Goal: Task Accomplishment & Management: Manage account settings

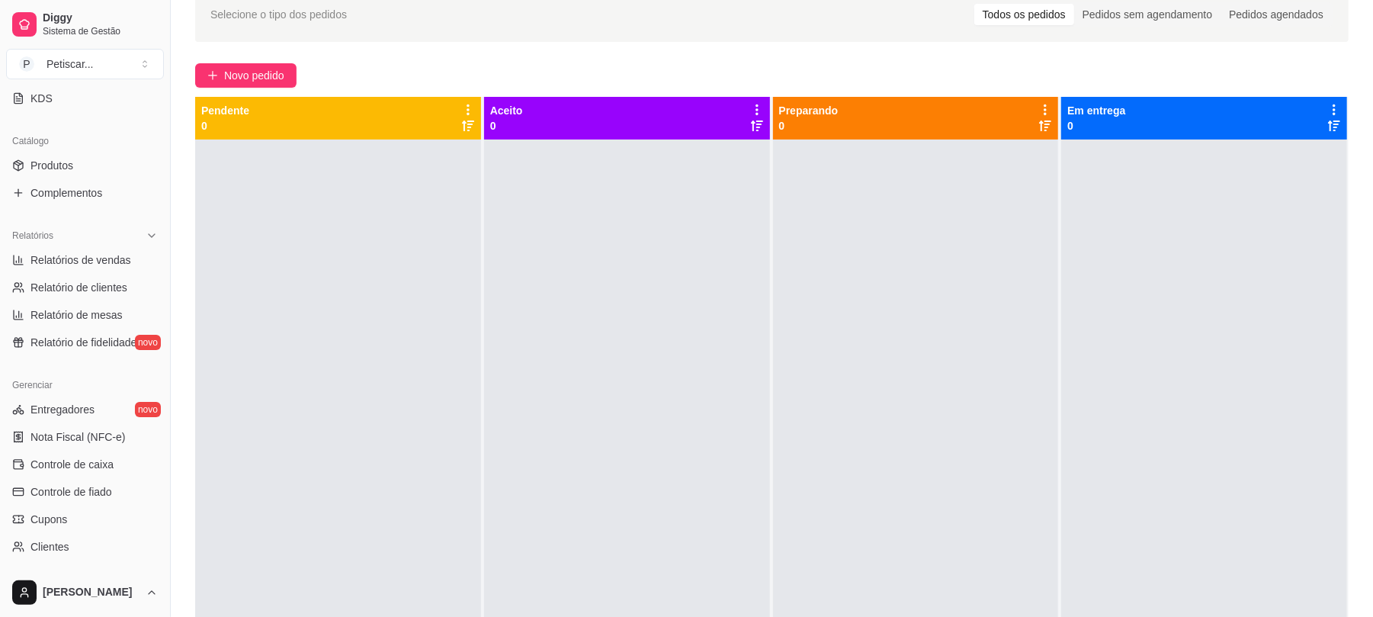
scroll to position [361, 0]
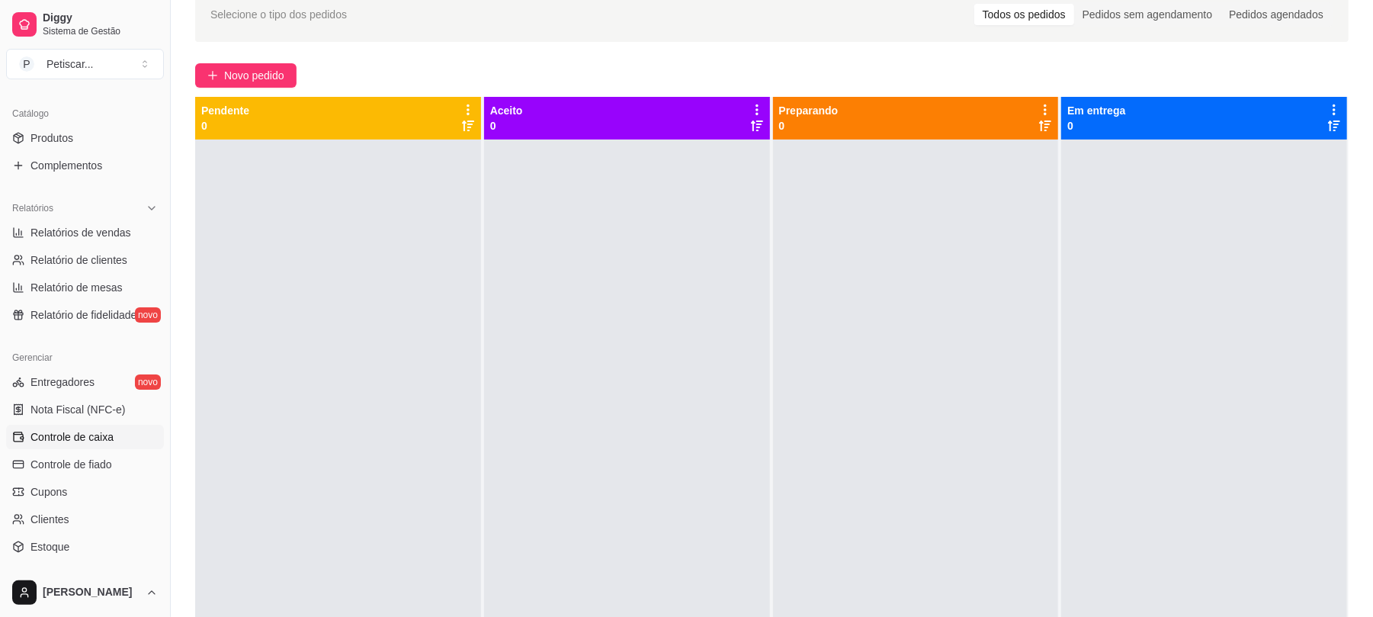
click at [72, 433] on span "Controle de caixa" at bounding box center [71, 436] width 83 height 15
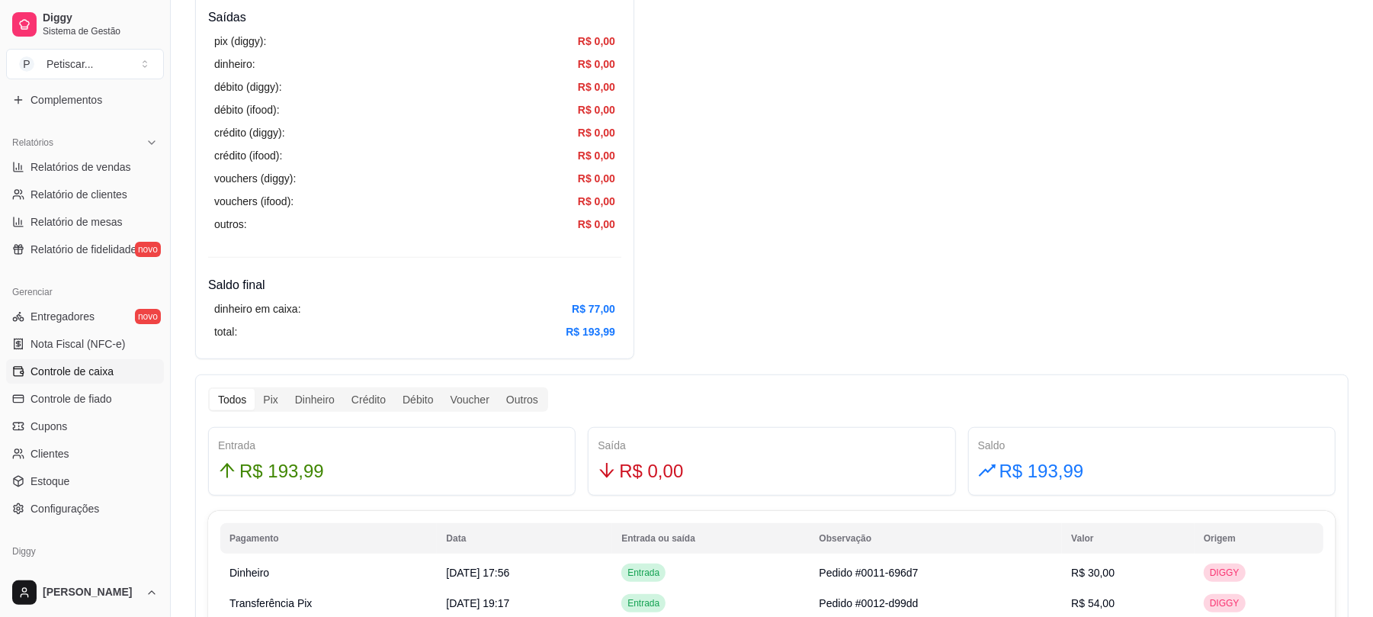
scroll to position [425, 0]
click at [81, 175] on span "Relatórios de vendas" at bounding box center [80, 168] width 101 height 15
select select "ALL"
select select "0"
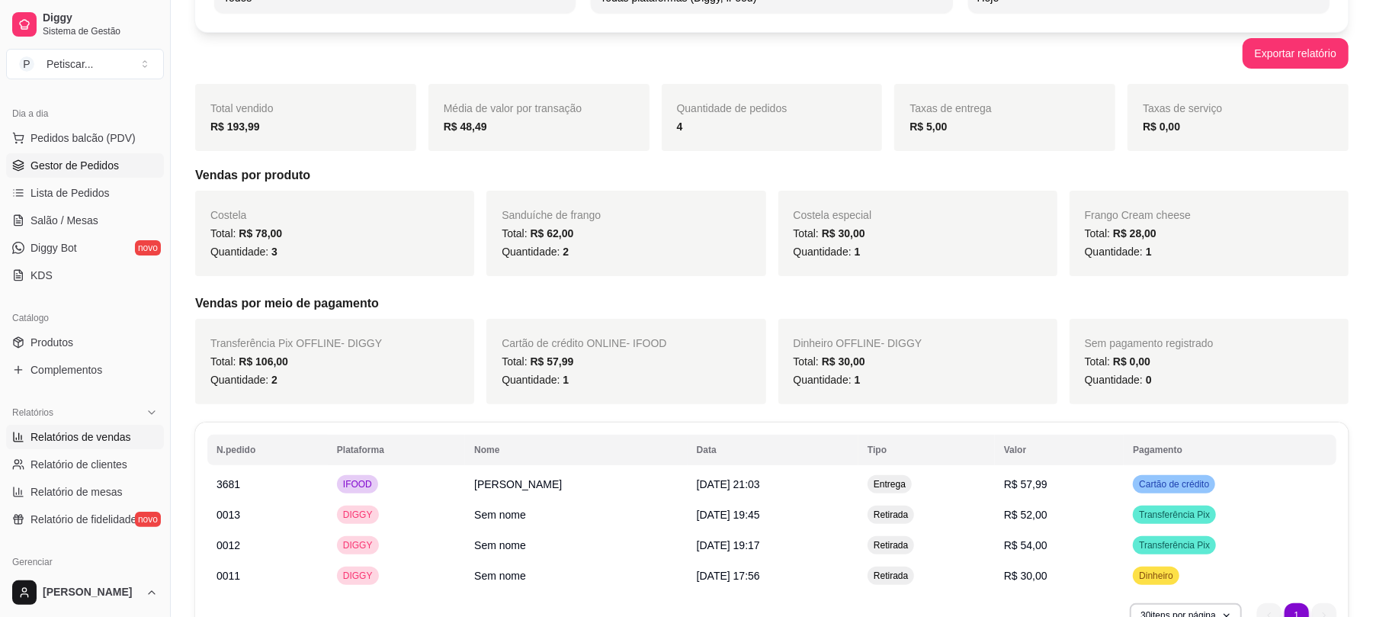
scroll to position [156, 0]
click at [88, 193] on span "Lista de Pedidos" at bounding box center [69, 193] width 79 height 15
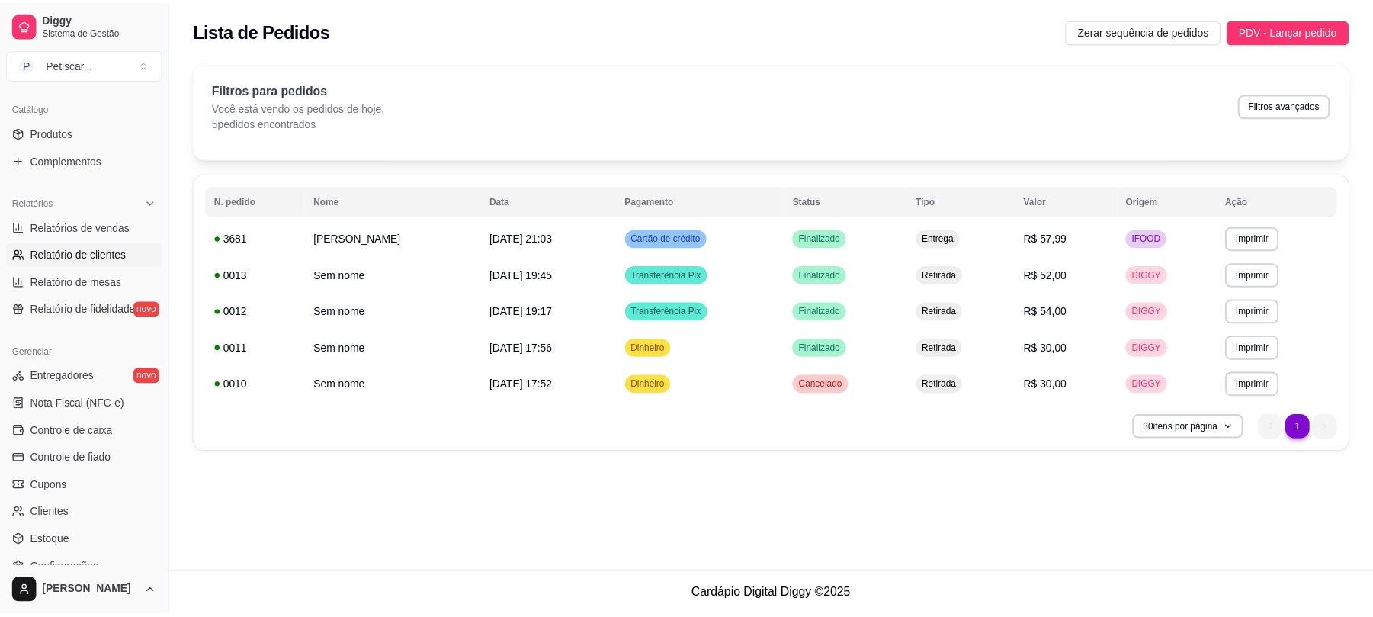
scroll to position [366, 0]
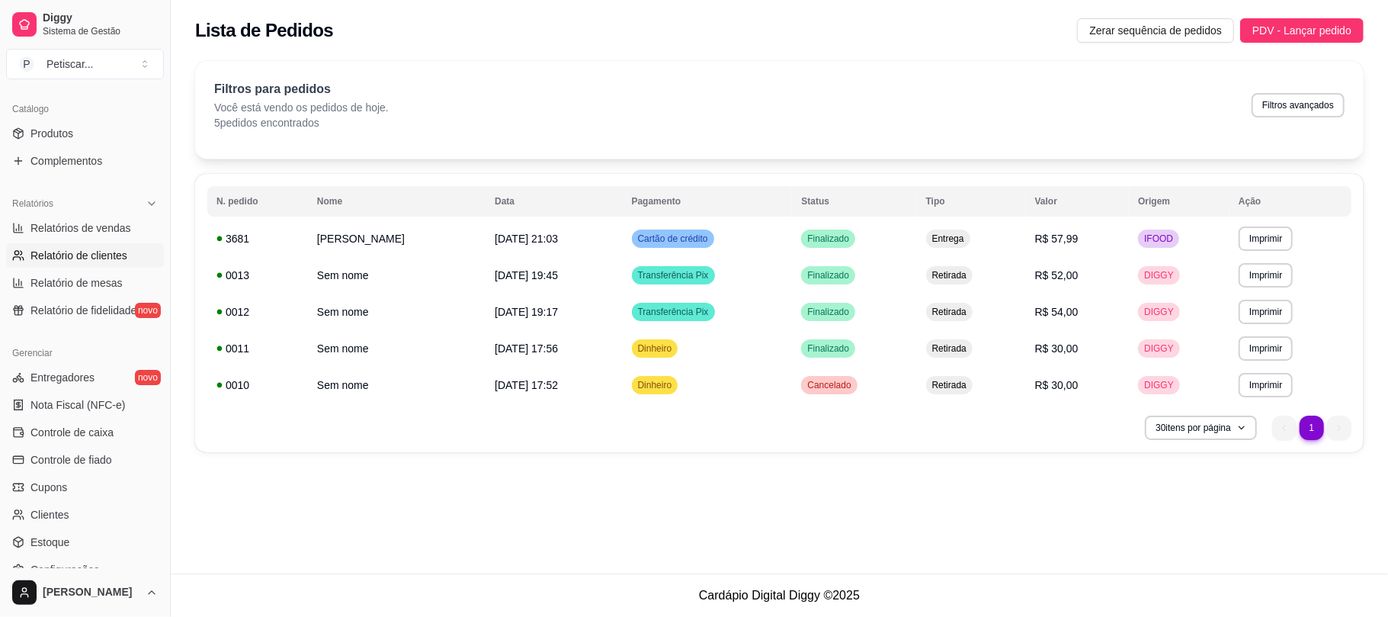
click at [79, 428] on span "Controle de caixa" at bounding box center [71, 432] width 83 height 15
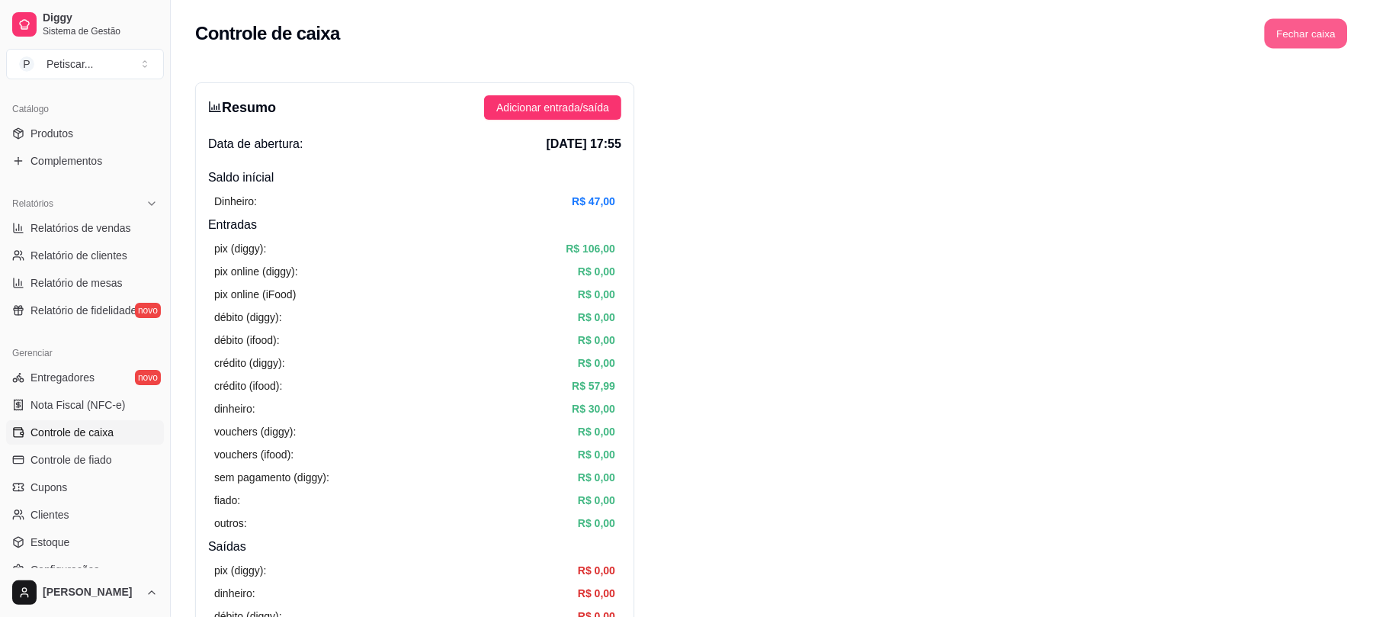
click at [1294, 46] on button "Fechar caixa" at bounding box center [1306, 34] width 83 height 30
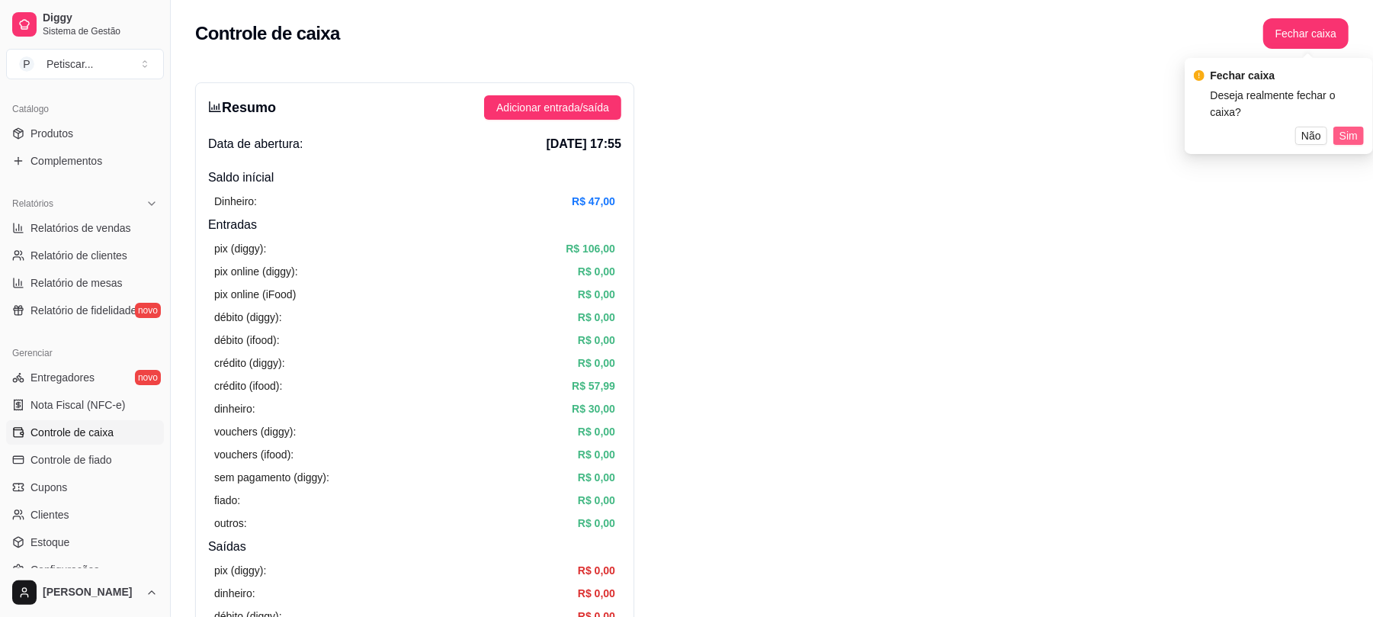
click at [1349, 127] on span "Sim" at bounding box center [1349, 135] width 18 height 17
